Goal: Transaction & Acquisition: Purchase product/service

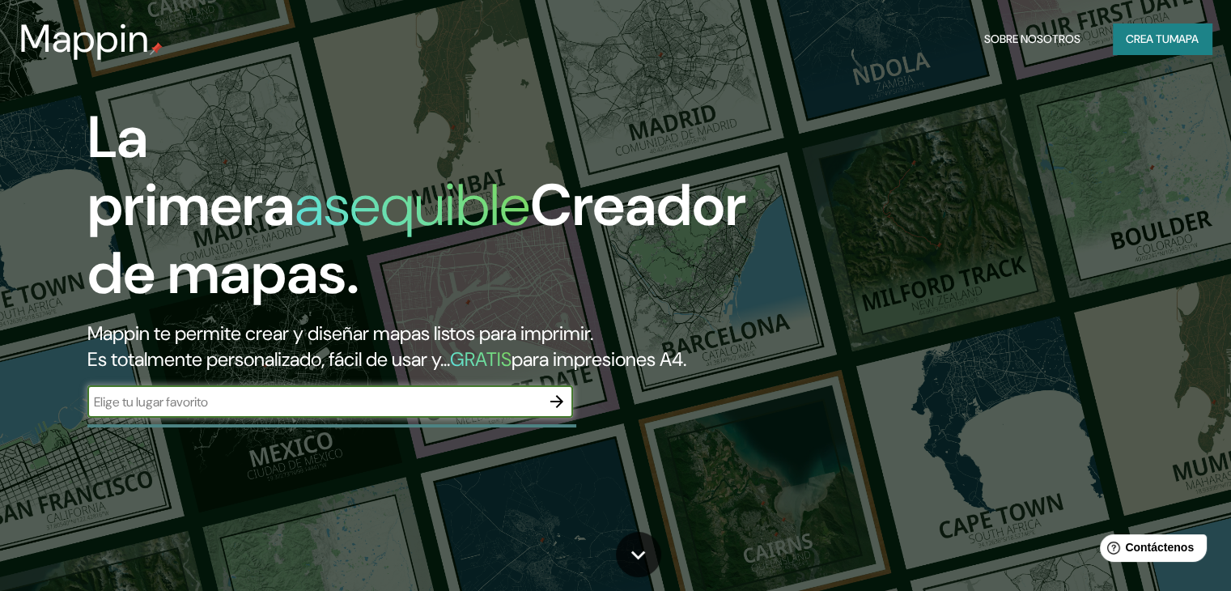
click at [1170, 39] on font "mapa" at bounding box center [1184, 39] width 29 height 15
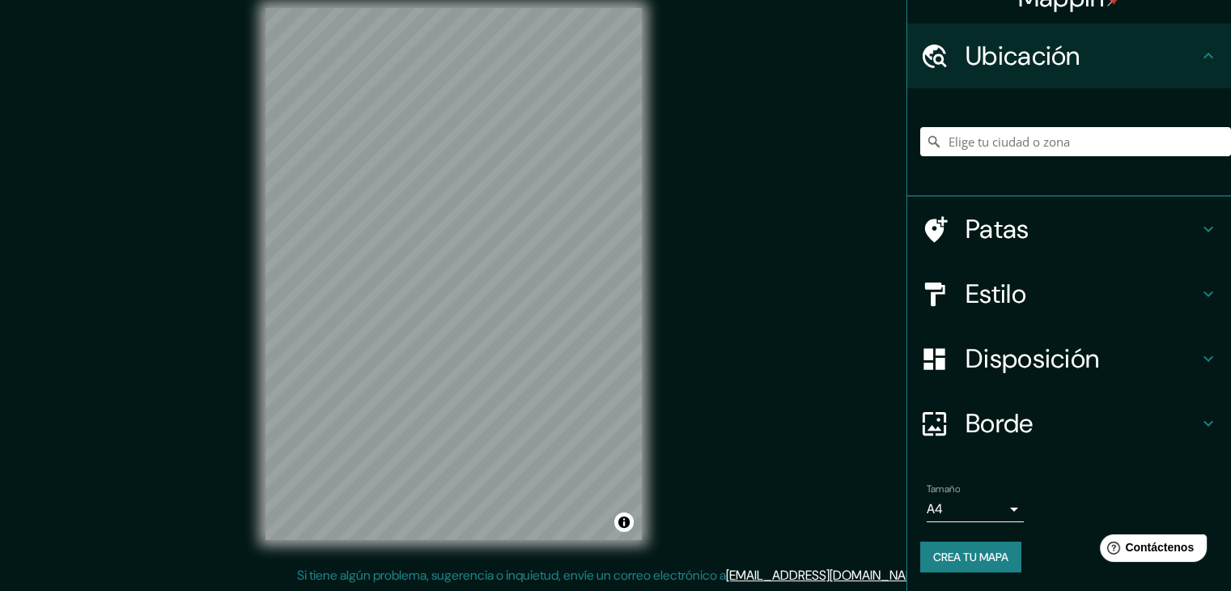
scroll to position [19, 0]
click at [1163, 221] on h4 "Patas" at bounding box center [1082, 229] width 233 height 32
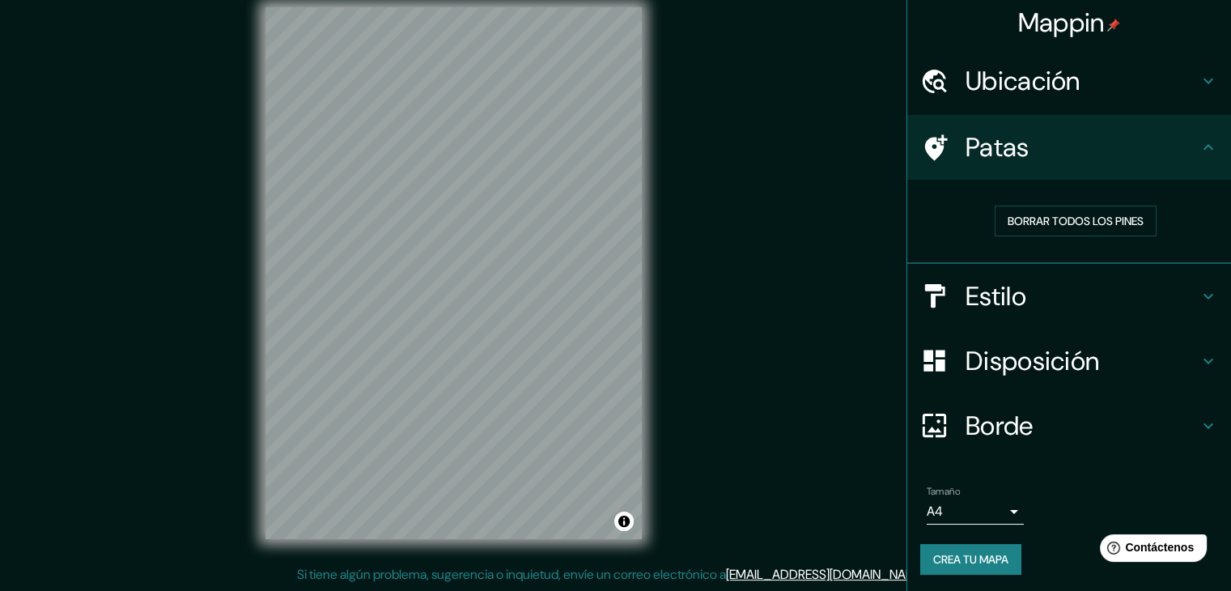
scroll to position [4, 0]
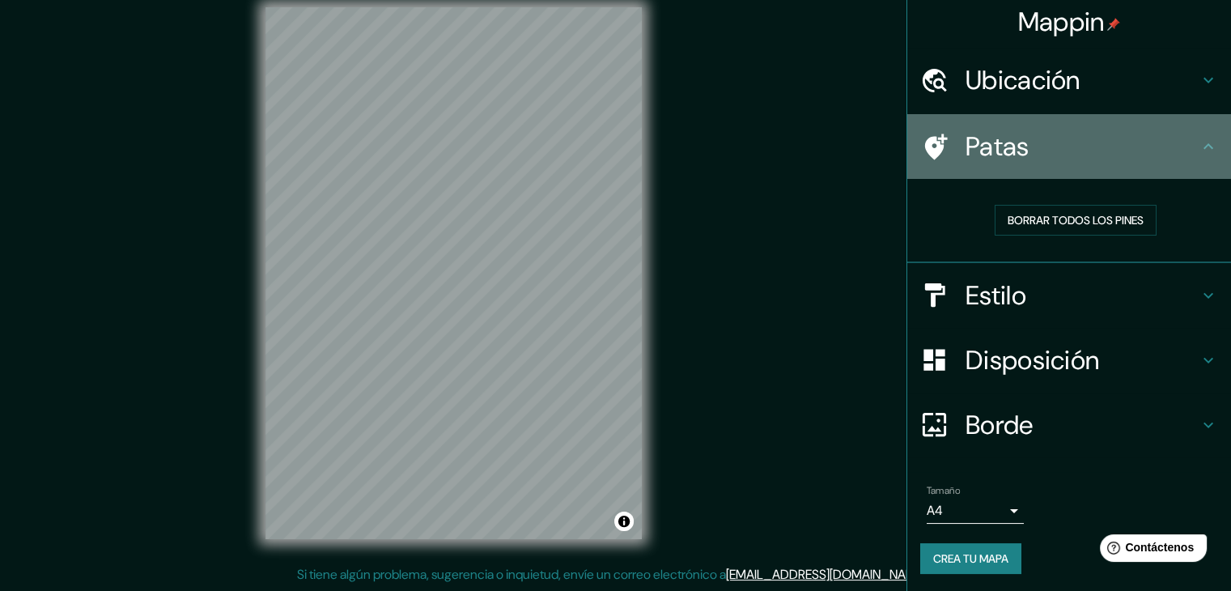
click at [1180, 144] on h4 "Patas" at bounding box center [1082, 146] width 233 height 32
click at [1204, 148] on icon at bounding box center [1208, 146] width 19 height 19
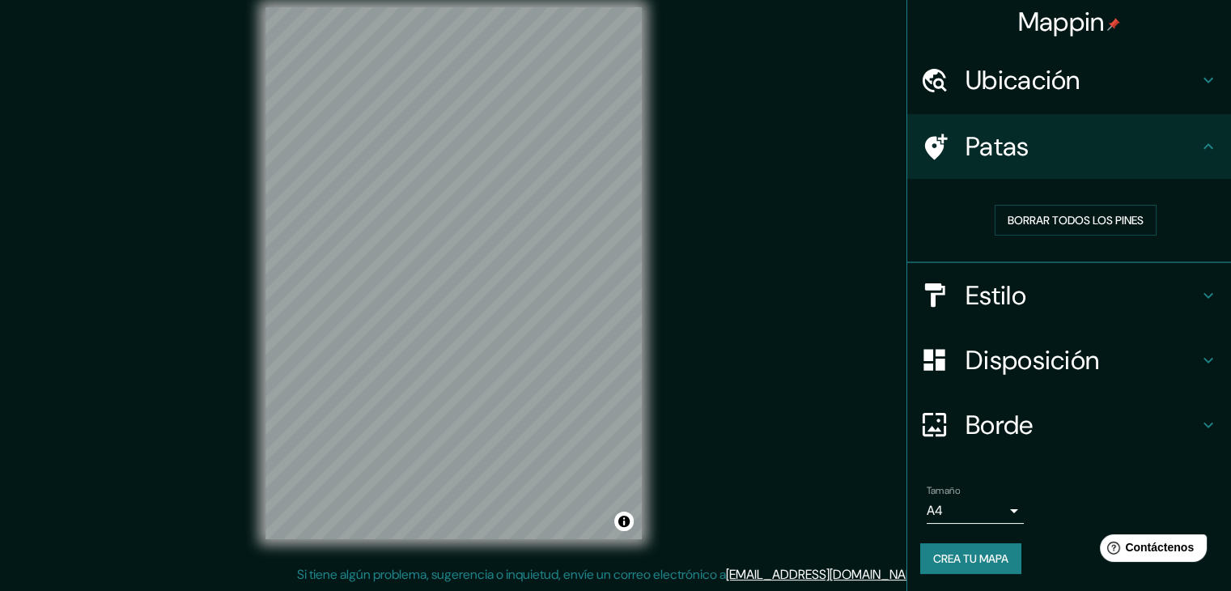
click at [1204, 147] on icon at bounding box center [1209, 146] width 10 height 6
click at [968, 140] on font "Patas" at bounding box center [998, 147] width 64 height 34
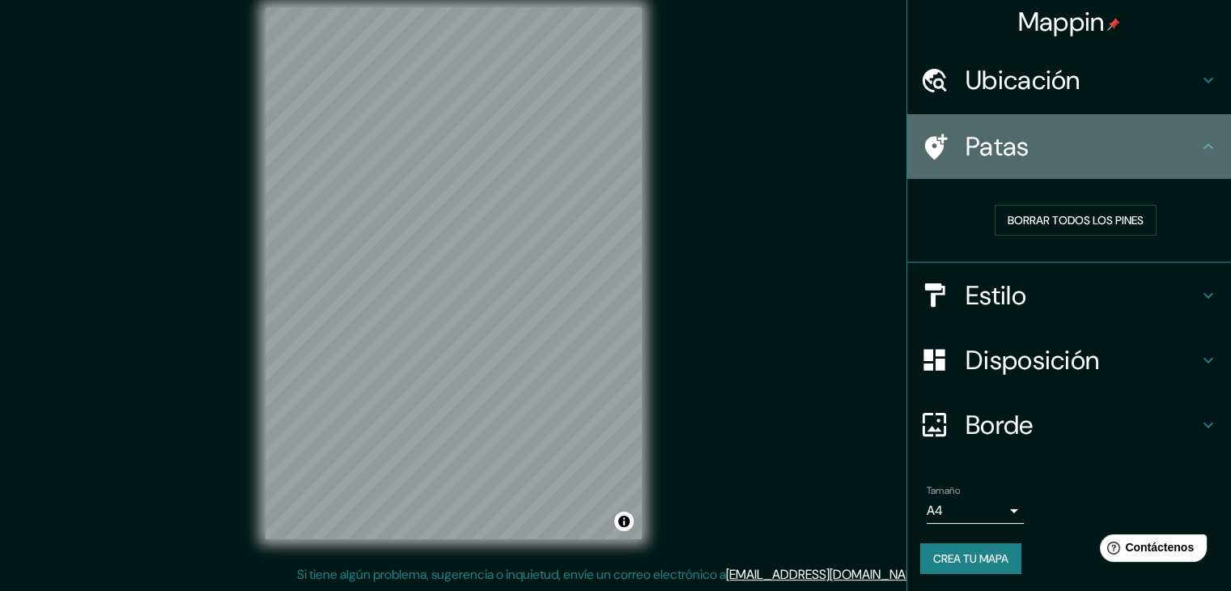
click at [925, 139] on icon at bounding box center [936, 147] width 23 height 26
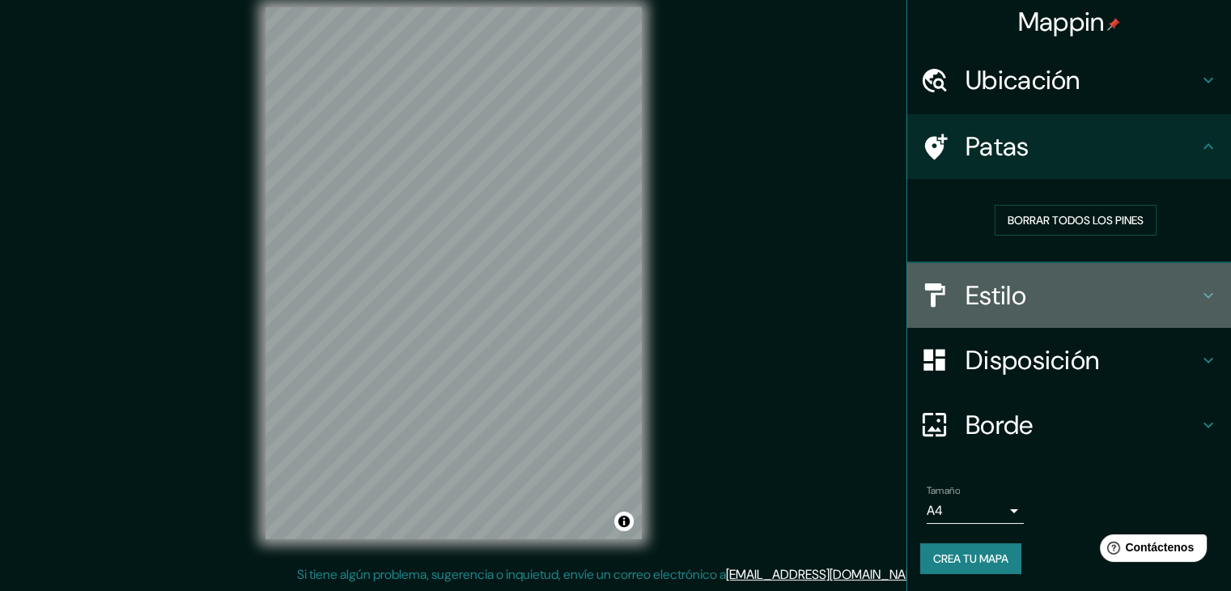
click at [1022, 289] on h4 "Estilo" at bounding box center [1082, 295] width 233 height 32
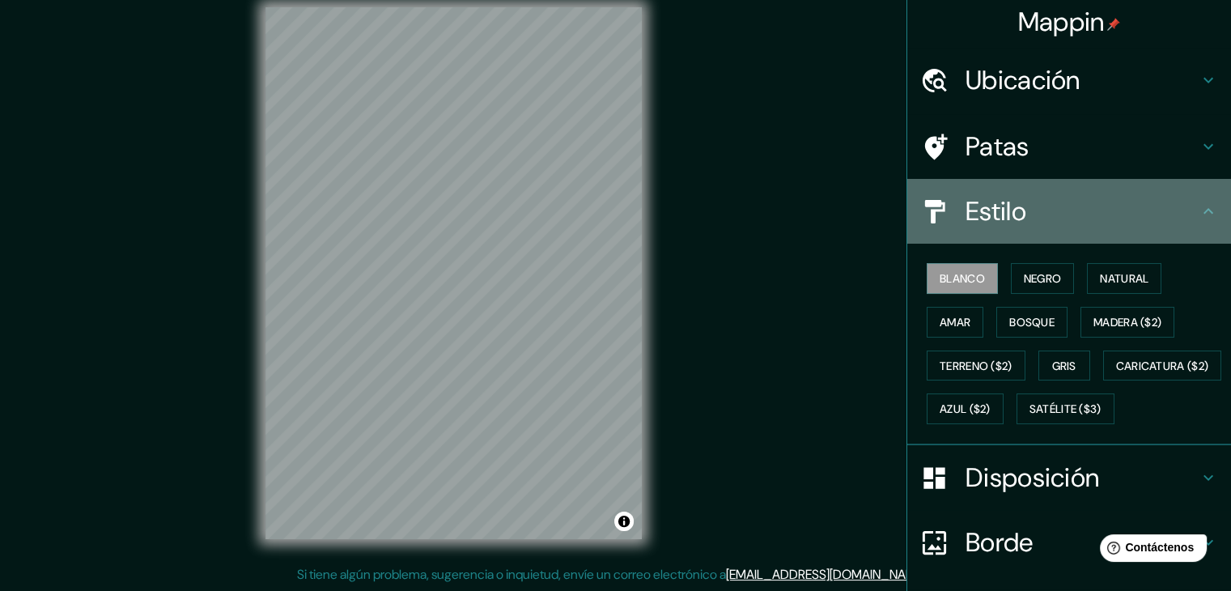
click at [977, 217] on font "Estilo" at bounding box center [996, 211] width 61 height 34
click at [1204, 209] on icon at bounding box center [1209, 211] width 10 height 6
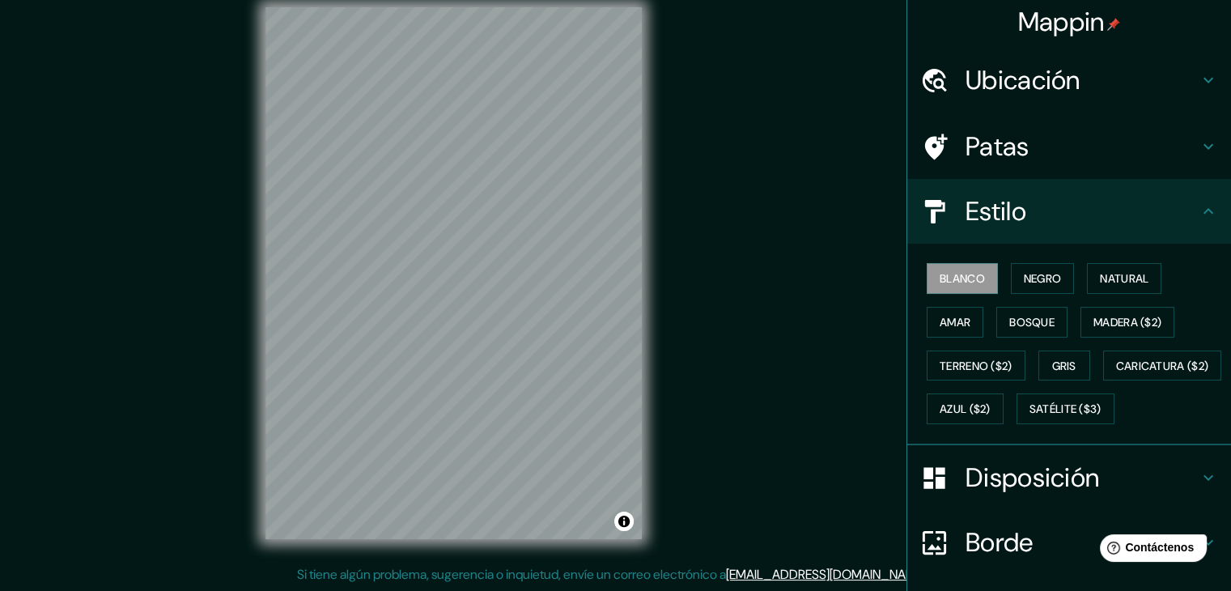
click at [1204, 212] on icon at bounding box center [1209, 211] width 10 height 6
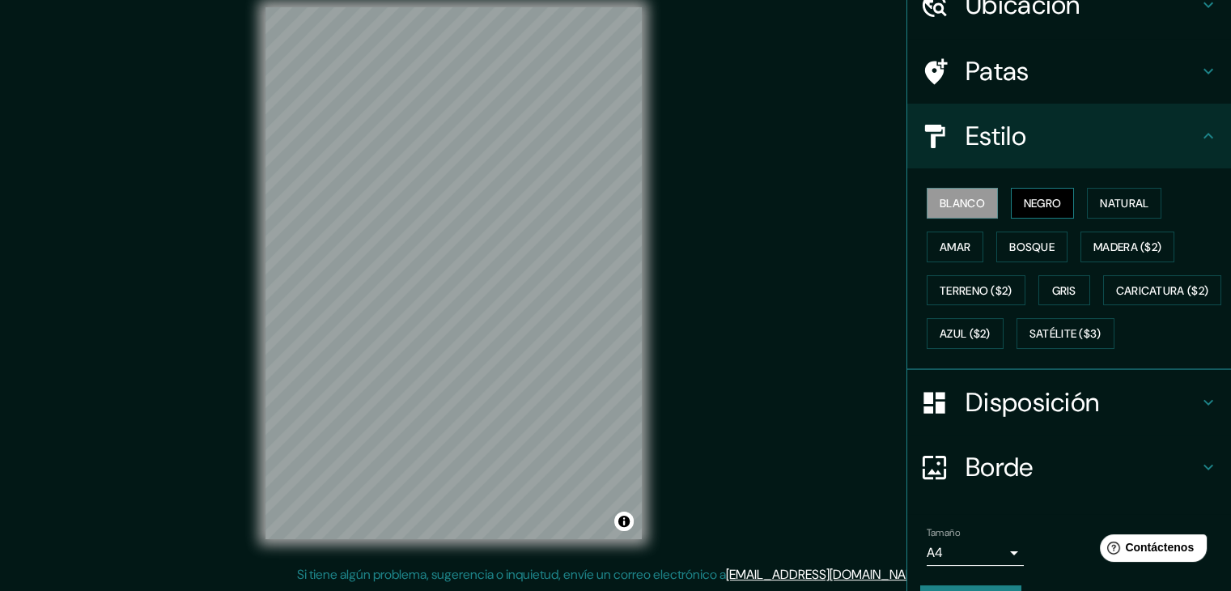
scroll to position [85, 0]
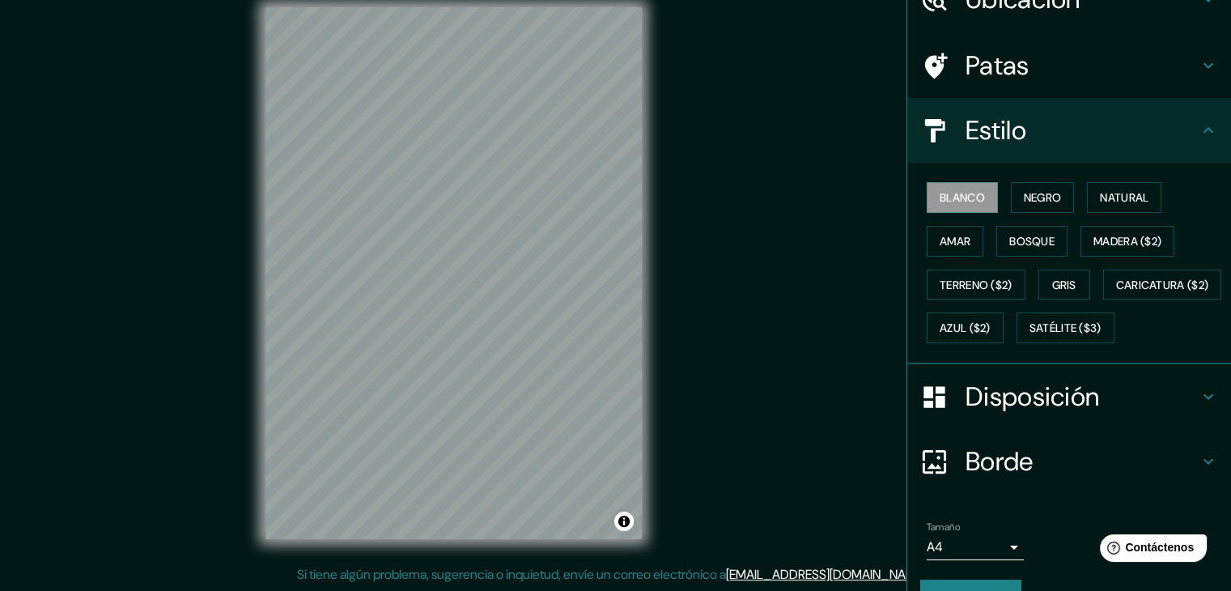
click at [1000, 114] on font "Estilo" at bounding box center [996, 130] width 61 height 34
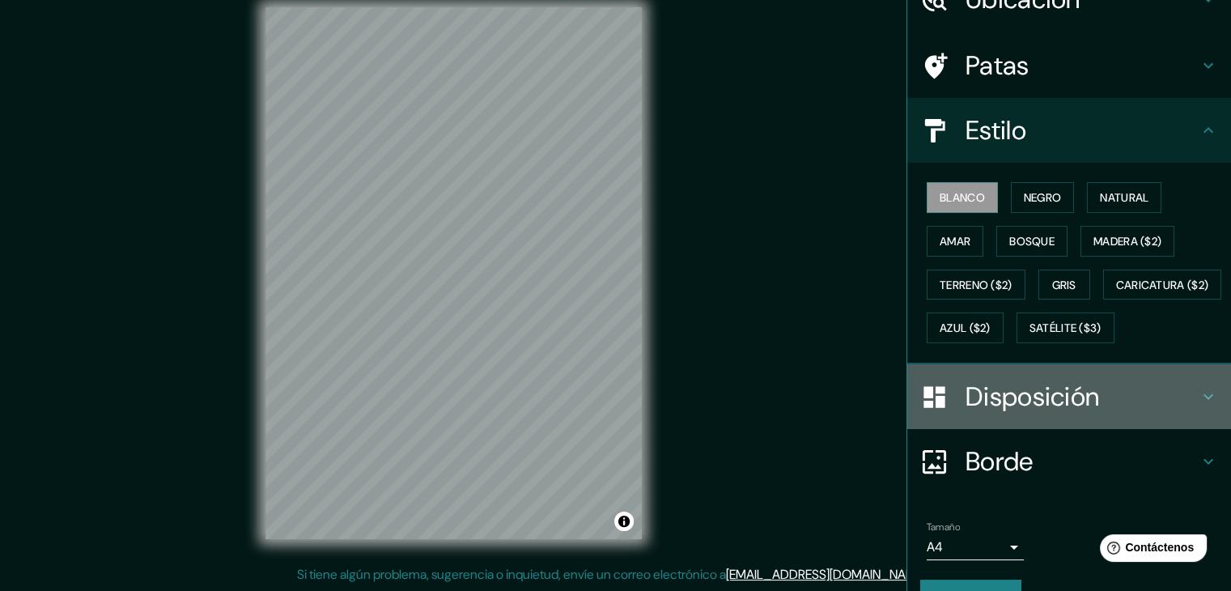
click at [996, 414] on font "Disposición" at bounding box center [1033, 397] width 134 height 34
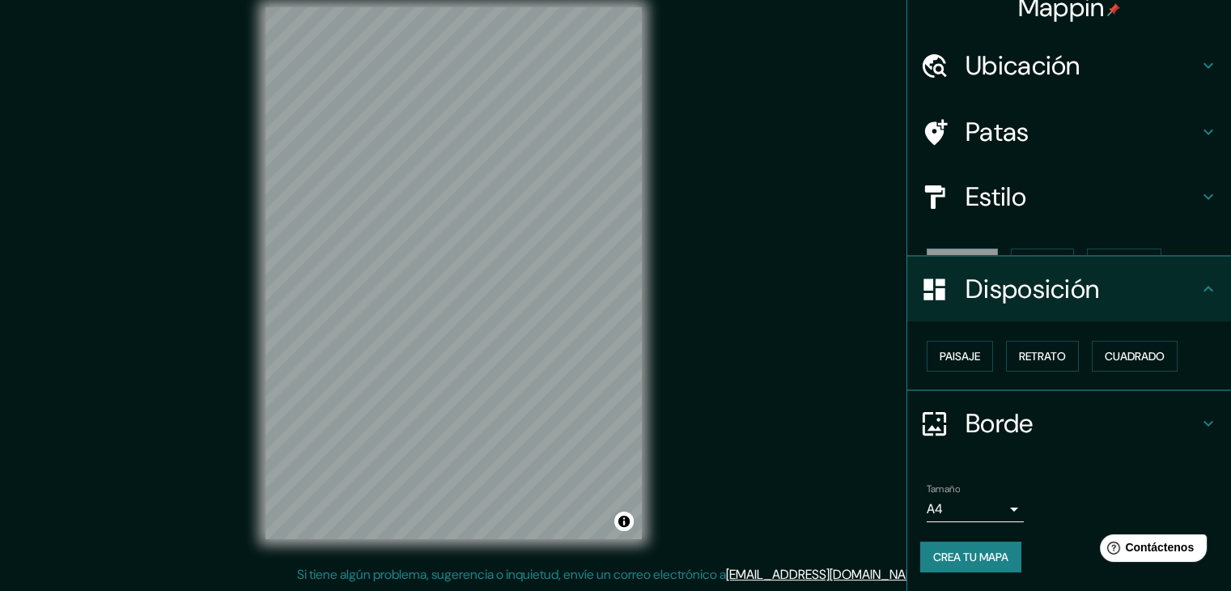
scroll to position [0, 0]
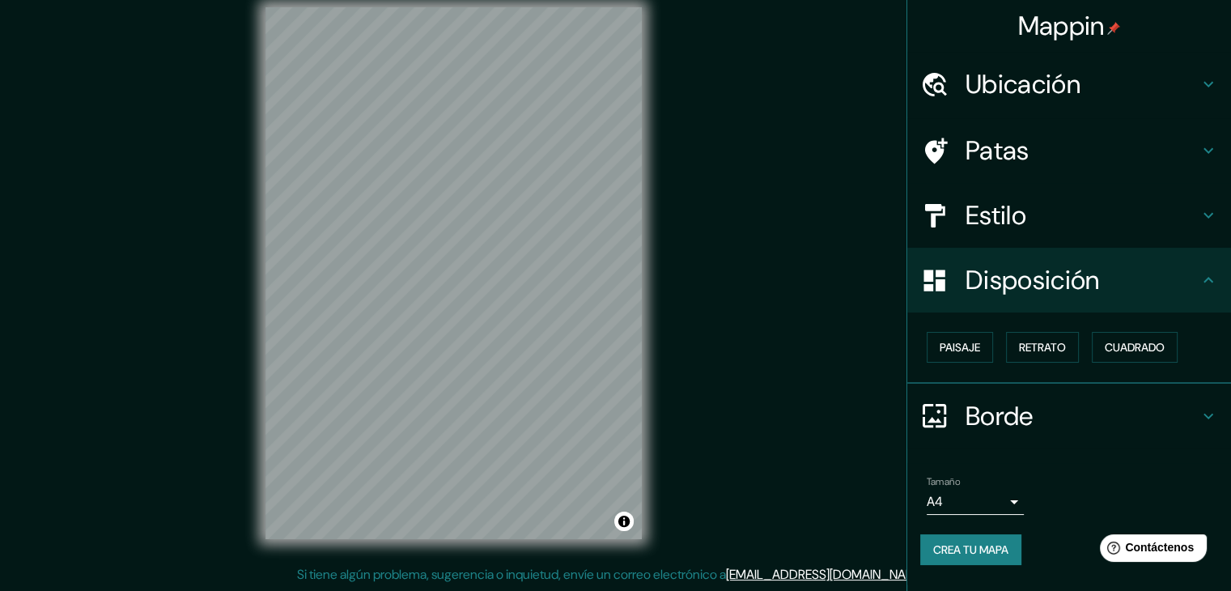
click at [979, 411] on font "Borde" at bounding box center [1000, 416] width 68 height 34
